Goal: Task Accomplishment & Management: Manage account settings

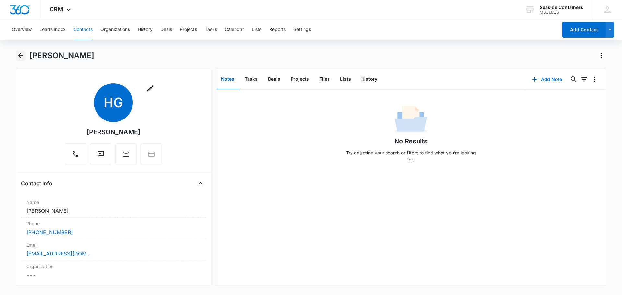
click at [20, 56] on icon "Back" at bounding box center [20, 55] width 5 height 5
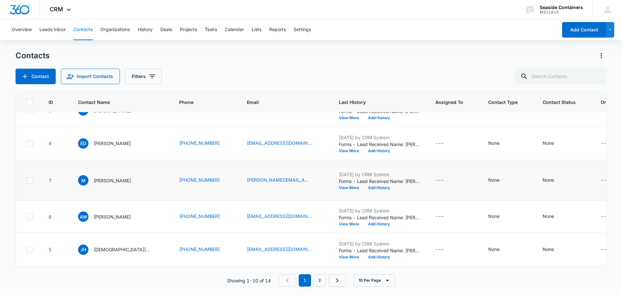
scroll to position [500, 0]
click at [319, 278] on link "2" at bounding box center [320, 280] width 12 height 12
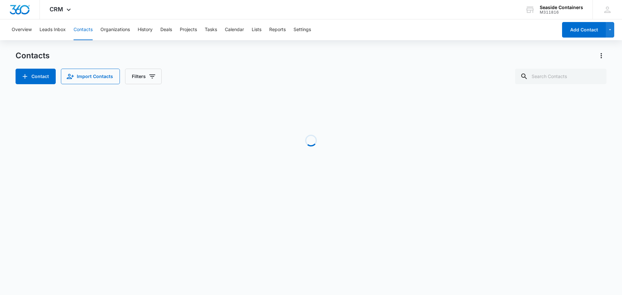
scroll to position [0, 0]
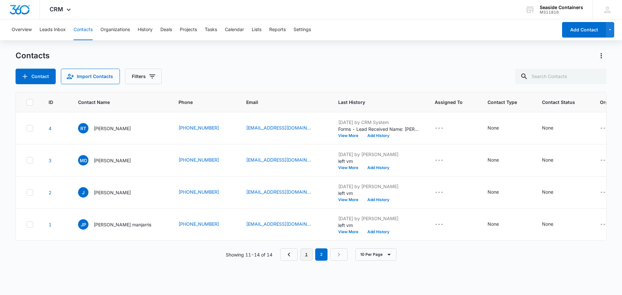
click at [306, 258] on link "1" at bounding box center [306, 254] width 12 height 12
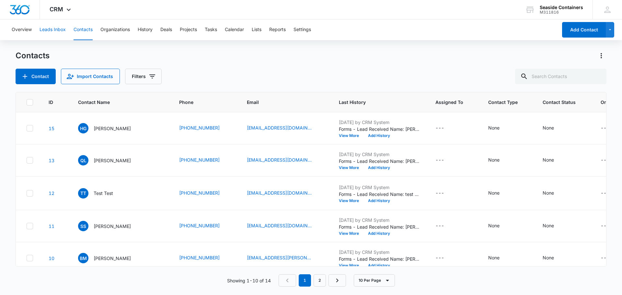
click at [51, 30] on button "Leads Inbox" at bounding box center [53, 29] width 26 height 21
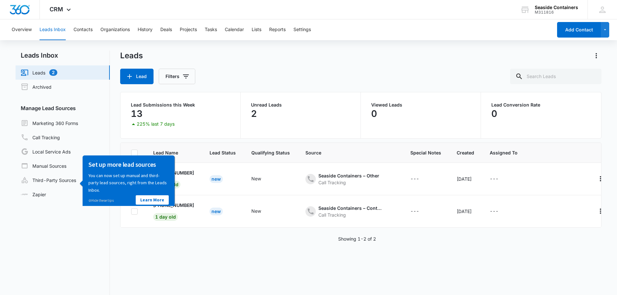
click at [186, 242] on div "Showing 1-2 of 2" at bounding box center [361, 238] width 482 height 7
click at [98, 198] on link "⊘ Hide these tips" at bounding box center [100, 200] width 25 height 5
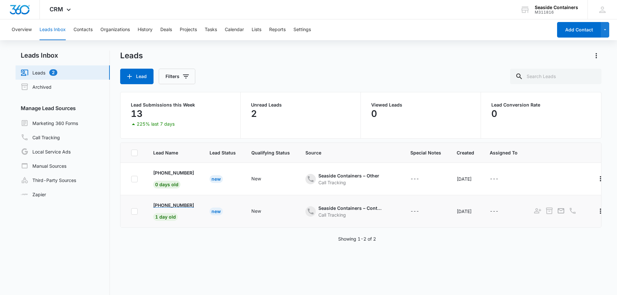
click at [168, 204] on p "+1 (501) 230-4369" at bounding box center [173, 205] width 41 height 7
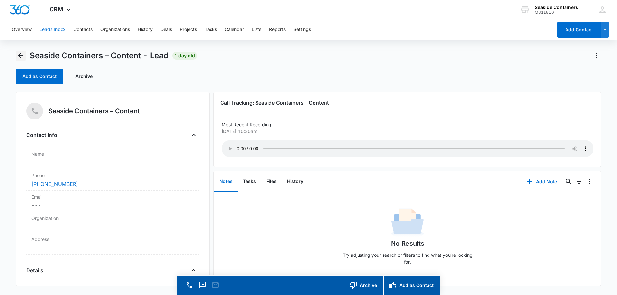
click at [18, 55] on icon "Back" at bounding box center [21, 56] width 8 height 8
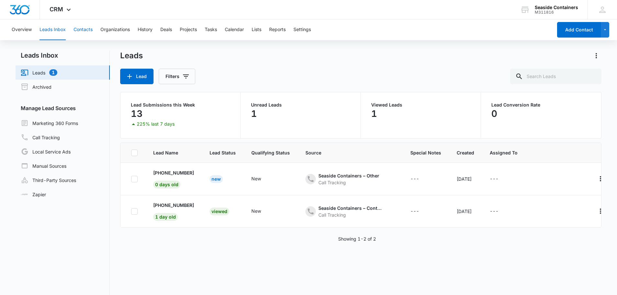
click at [82, 28] on button "Contacts" at bounding box center [83, 29] width 19 height 21
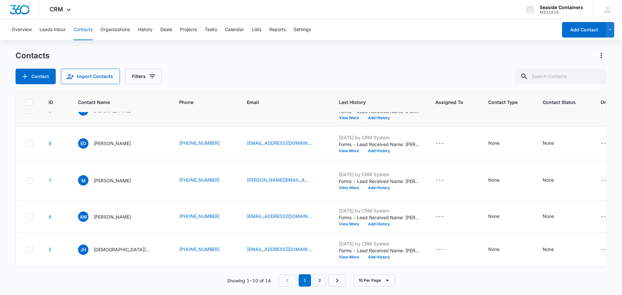
scroll to position [486, 0]
click at [30, 215] on icon at bounding box center [30, 216] width 4 height 3
click at [27, 217] on input "checkbox" at bounding box center [26, 217] width 0 height 0
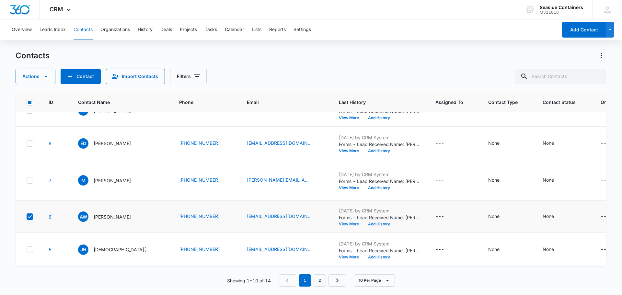
scroll to position [500, 0]
click at [29, 215] on icon at bounding box center [30, 216] width 4 height 3
click at [27, 217] on input "checkbox" at bounding box center [26, 217] width 0 height 0
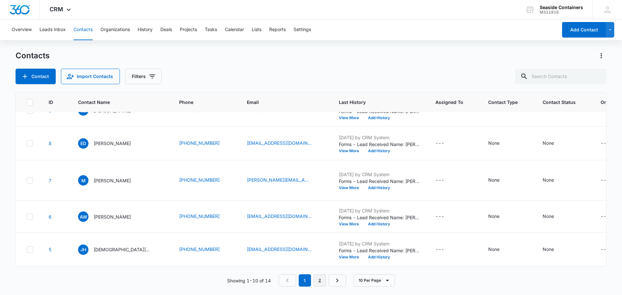
click at [321, 280] on link "2" at bounding box center [320, 280] width 12 height 12
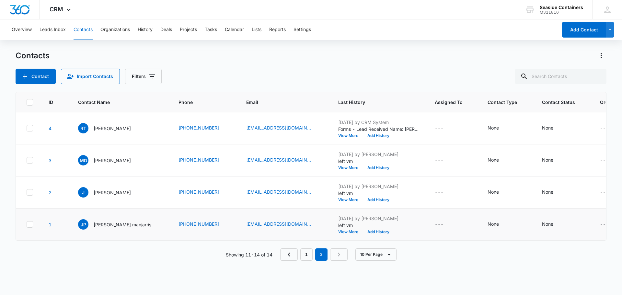
scroll to position [0, 0]
click at [304, 261] on link "1" at bounding box center [306, 254] width 12 height 12
